Goal: Participate in discussion: Engage in conversation with other users on a specific topic

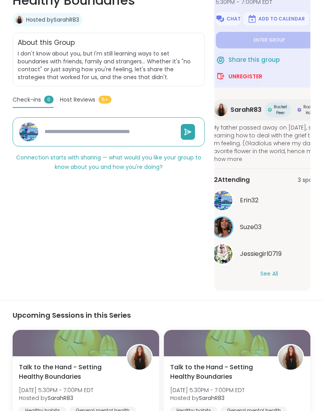
scroll to position [195, 0]
click at [273, 275] on button "See All" at bounding box center [269, 274] width 18 height 8
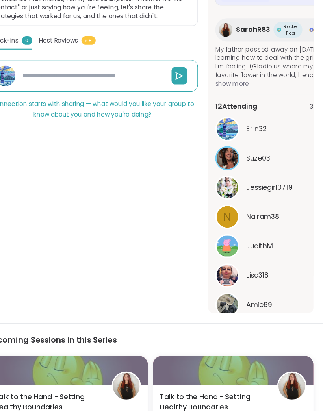
scroll to position [0, 0]
click at [221, 79] on span "show more" at bounding box center [278, 76] width 115 height 8
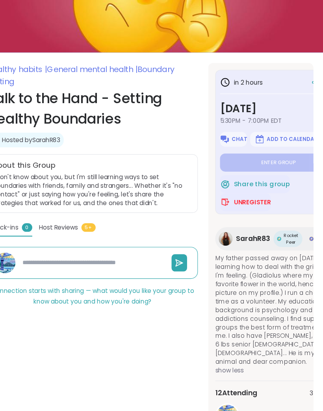
scroll to position [80, 0]
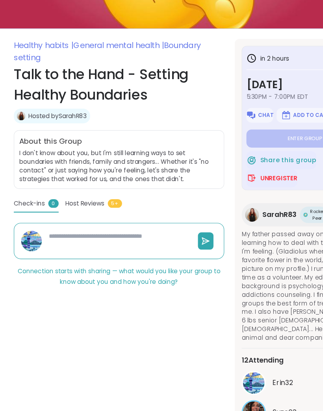
type textarea "*"
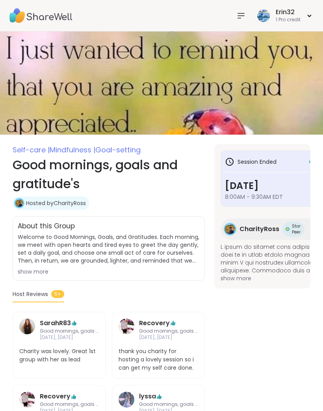
click at [242, 19] on icon at bounding box center [240, 15] width 9 height 9
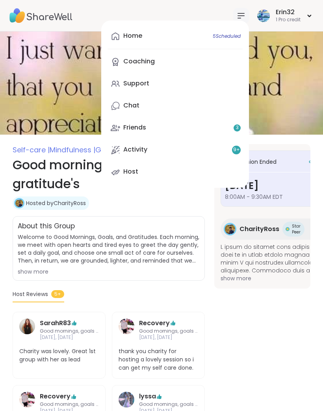
click at [174, 34] on link "Home 5 Scheduled" at bounding box center [175, 36] width 135 height 19
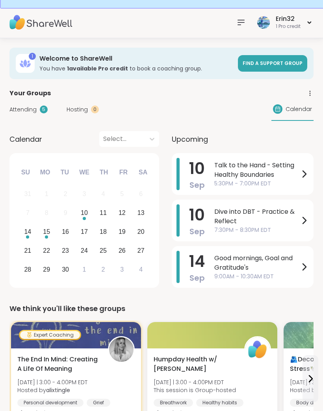
scroll to position [17, 0]
click at [308, 109] on span "Calendar" at bounding box center [299, 109] width 26 height 8
click at [89, 217] on div "10" at bounding box center [84, 213] width 17 height 17
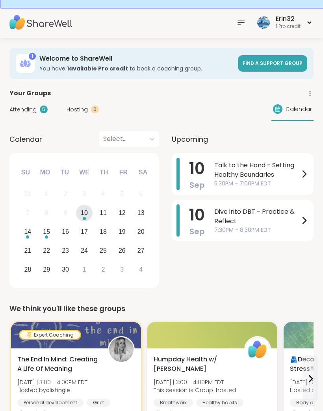
click at [27, 240] on div "14" at bounding box center [27, 232] width 17 height 17
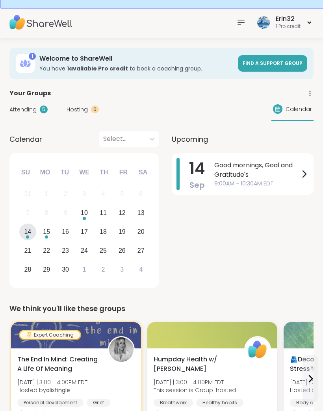
click at [49, 236] on div "15" at bounding box center [46, 232] width 7 height 11
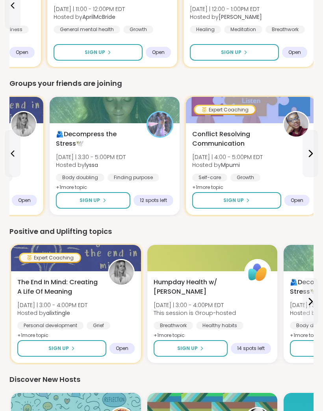
scroll to position [687, 2]
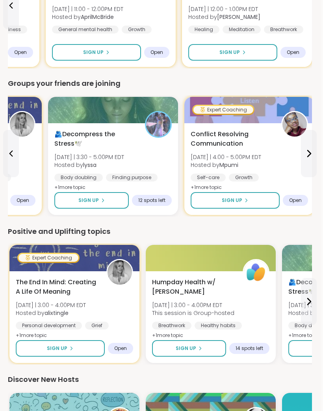
click at [310, 152] on icon at bounding box center [309, 153] width 3 height 6
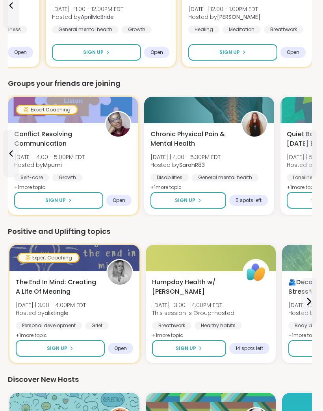
click at [310, 153] on icon at bounding box center [309, 153] width 3 height 6
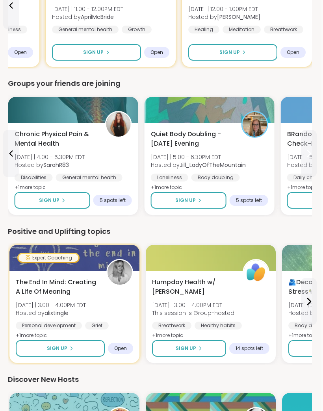
click at [308, 156] on icon at bounding box center [309, 153] width 3 height 6
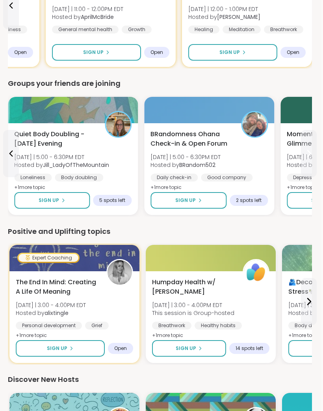
click at [309, 150] on icon at bounding box center [308, 153] width 9 height 9
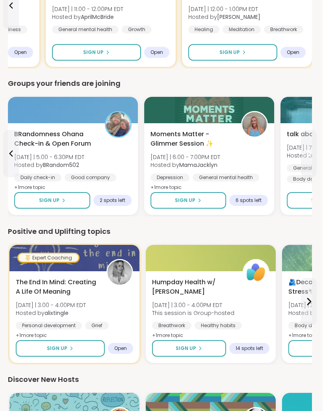
click at [307, 142] on button at bounding box center [309, 153] width 16 height 47
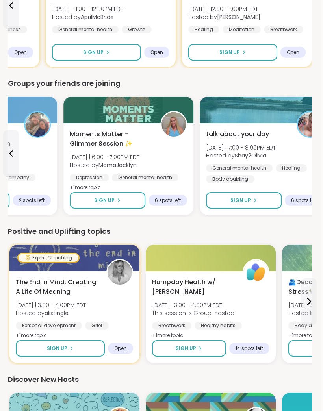
click at [306, 142] on div "talk about your day Wed 9/10 | 7:00 - 8:00PM EDT Hosted by Shay2Olivia General …" at bounding box center [264, 157] width 117 height 54
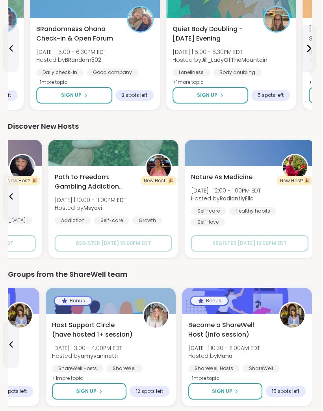
scroll to position [940, 2]
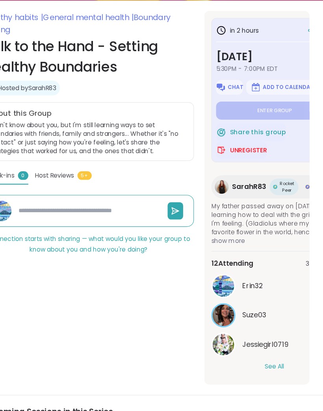
click at [146, 47] on span "Boundary setting" at bounding box center [98, 47] width 171 height 21
click at [149, 46] on span "Boundary setting" at bounding box center [98, 47] width 171 height 21
click at [108, 45] on span "General mental health |" at bounding box center [108, 42] width 83 height 10
click at [112, 43] on span "General mental health |" at bounding box center [108, 42] width 83 height 10
click at [110, 43] on span "General mental health |" at bounding box center [108, 42] width 83 height 10
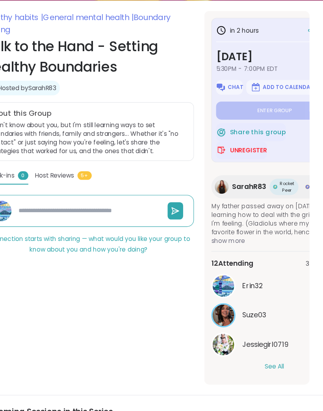
click at [106, 47] on span "General mental health |" at bounding box center [108, 42] width 83 height 10
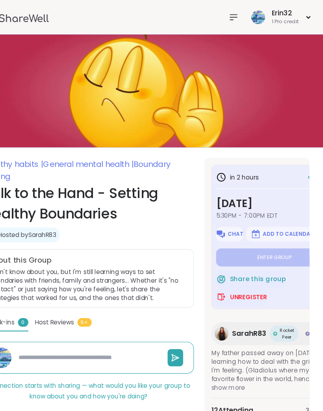
type textarea "*"
